Goal: Information Seeking & Learning: Learn about a topic

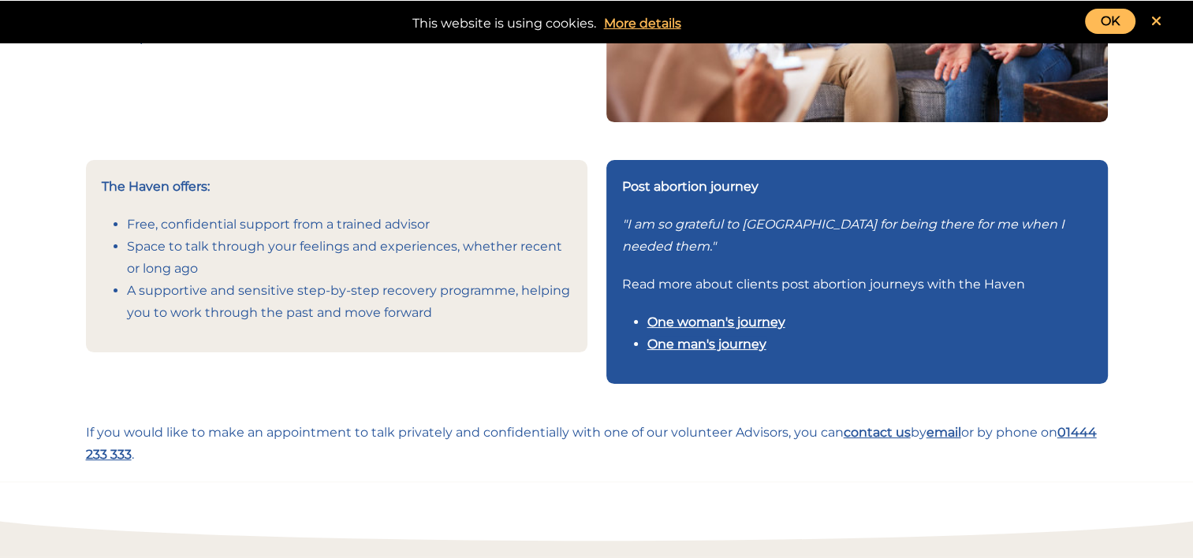
scroll to position [331, 0]
click at [678, 346] on link "One man's journey" at bounding box center [706, 344] width 119 height 15
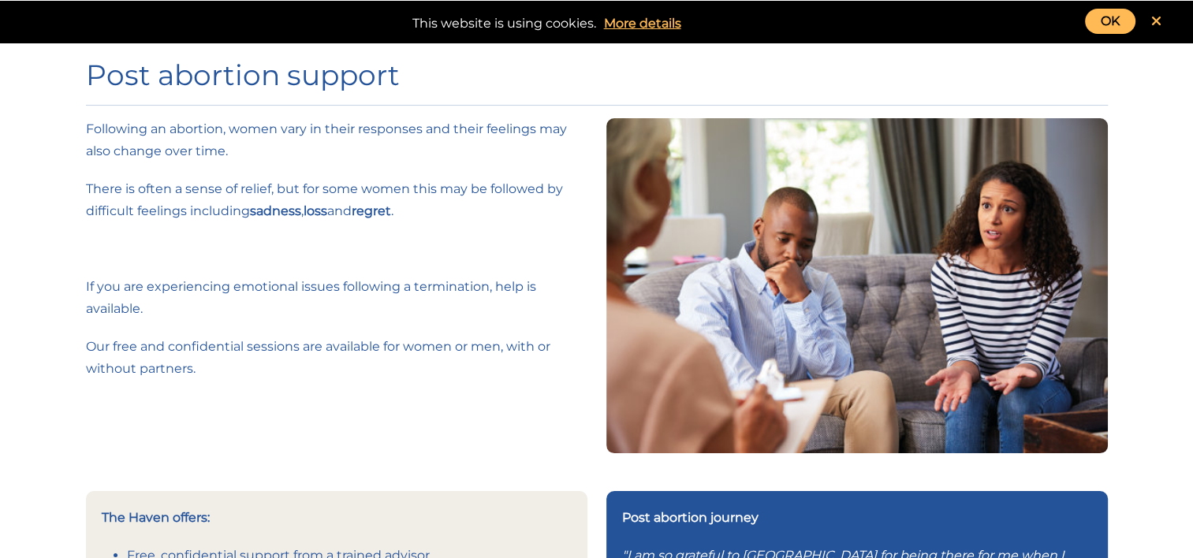
click at [1106, 22] on link "OK" at bounding box center [1110, 21] width 50 height 25
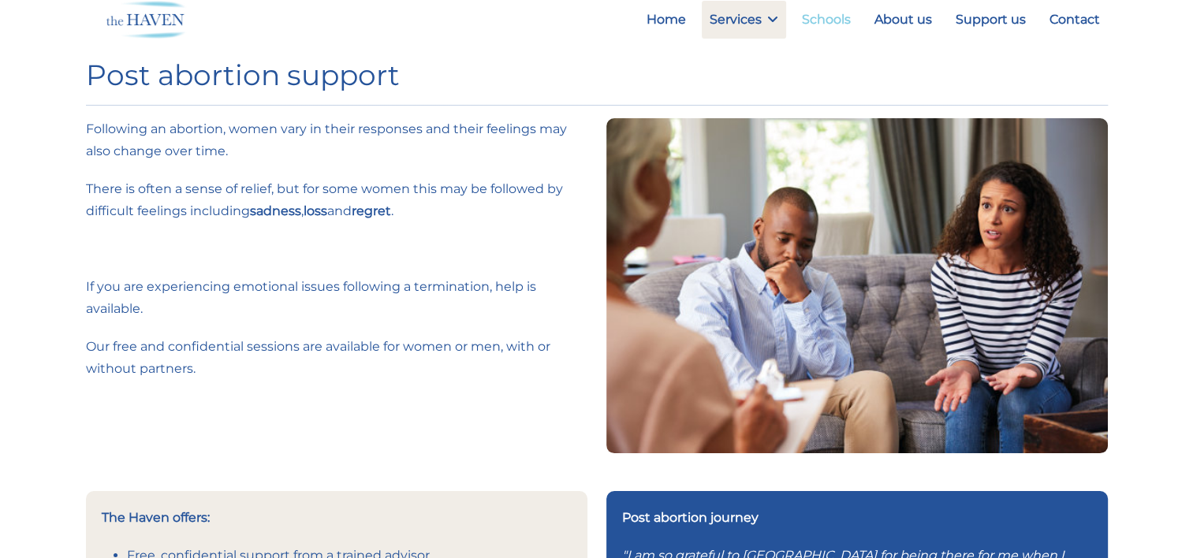
click at [819, 14] on link "Schools" at bounding box center [826, 20] width 65 height 38
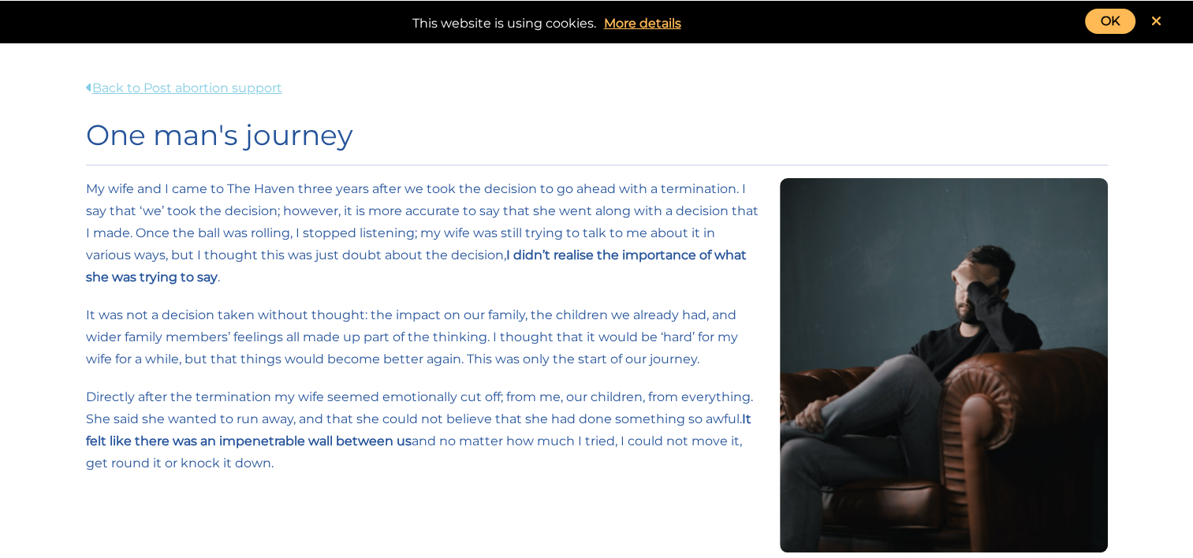
click at [195, 91] on link "Back to Post abortion support" at bounding box center [184, 87] width 196 height 15
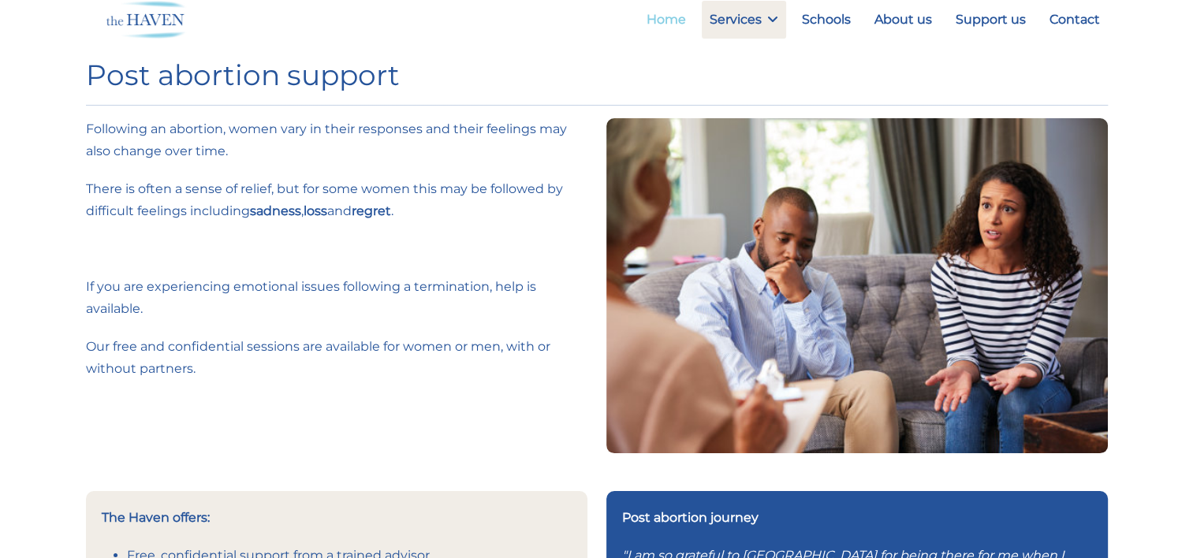
click at [653, 22] on link "Home" at bounding box center [665, 20] width 55 height 38
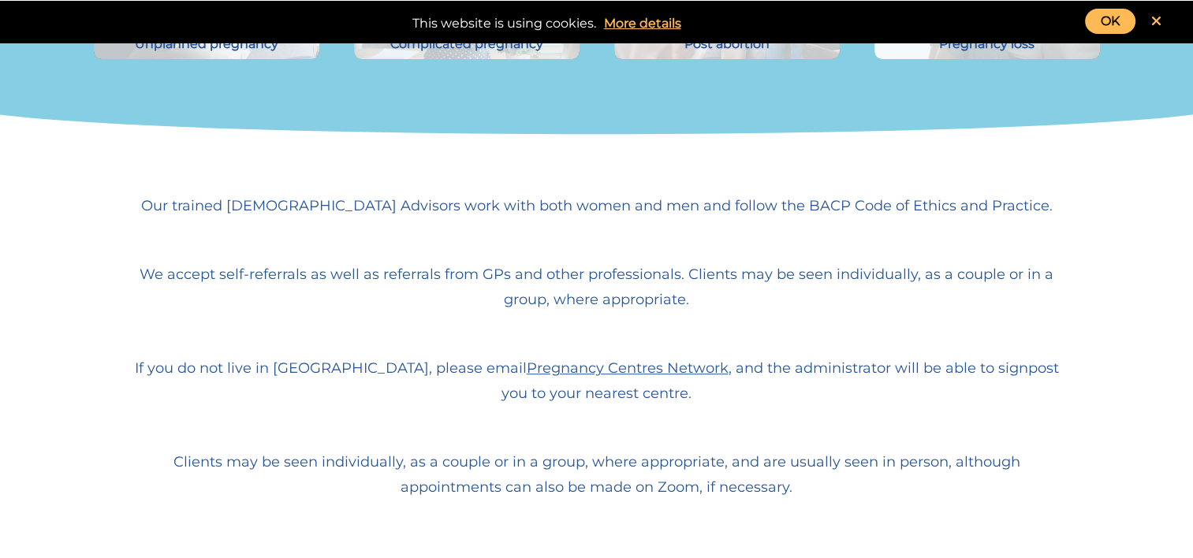
scroll to position [648, 0]
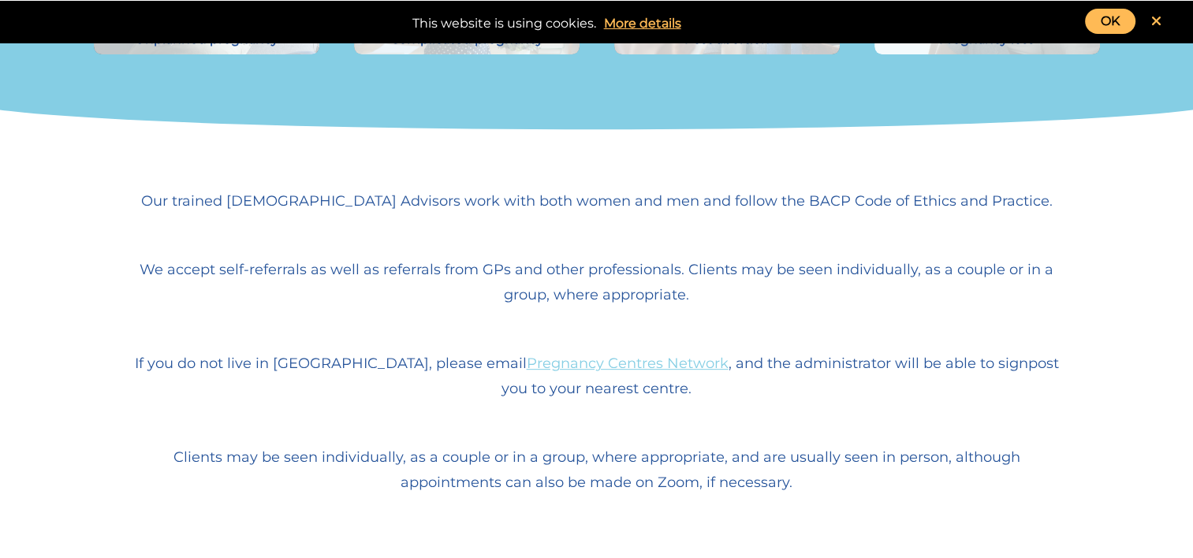
click at [527, 369] on link "Pregnancy Centres Network" at bounding box center [628, 363] width 202 height 17
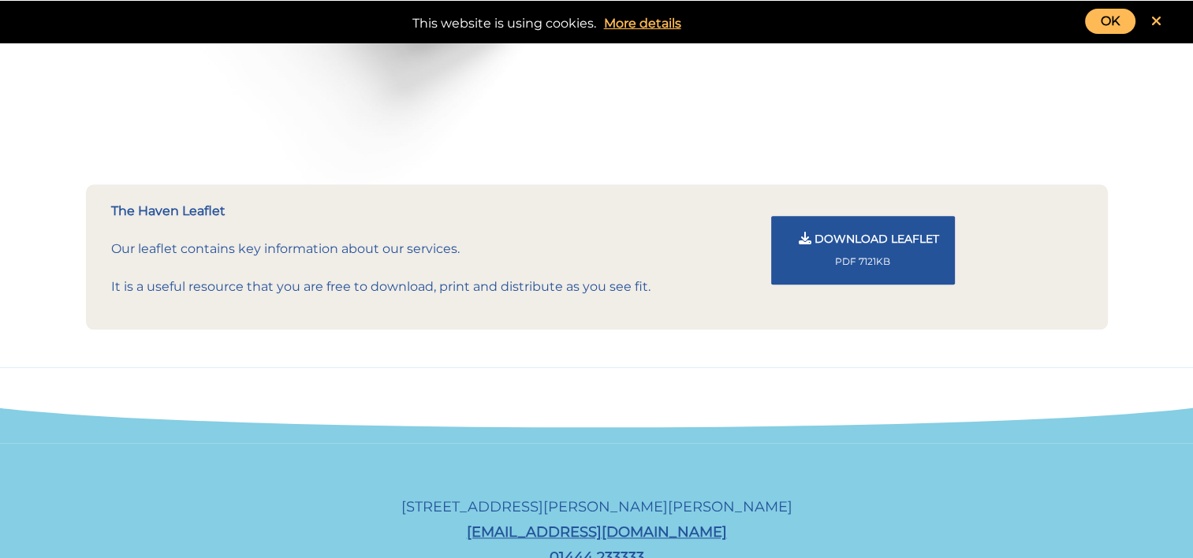
scroll to position [1687, 0]
click at [833, 234] on span "Download Leaflet" at bounding box center [876, 239] width 125 height 14
